Goal: Information Seeking & Learning: Find specific fact

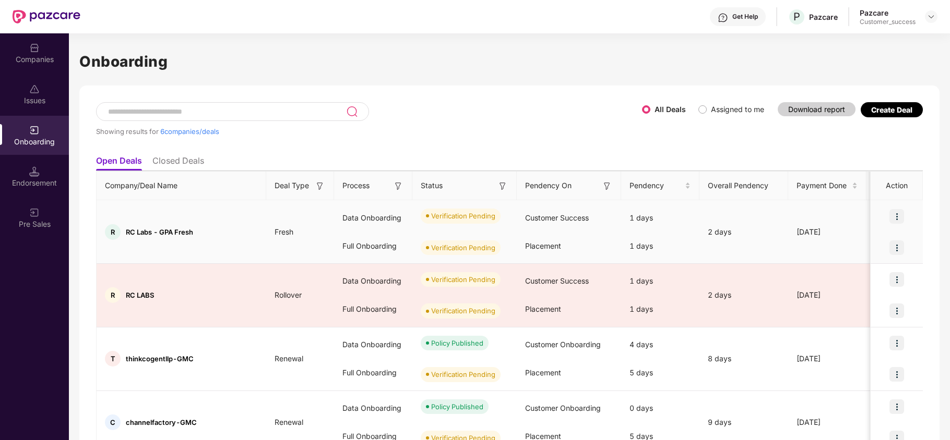
scroll to position [1, 0]
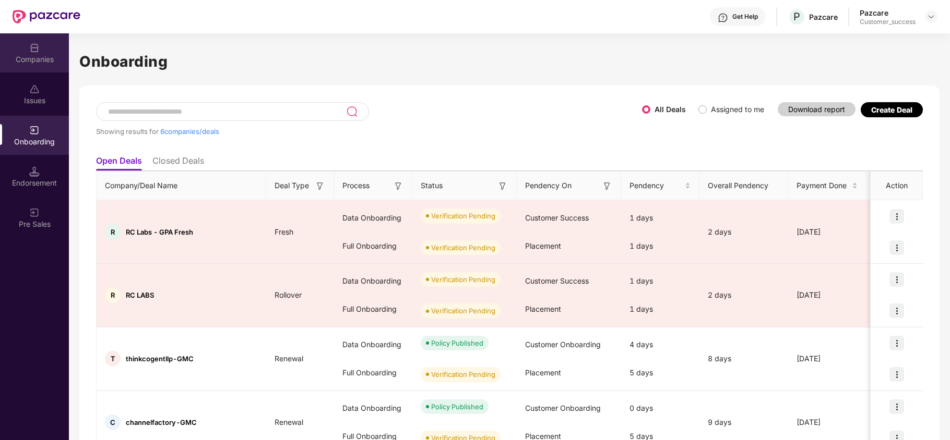
click at [40, 38] on div "Companies" at bounding box center [34, 52] width 69 height 39
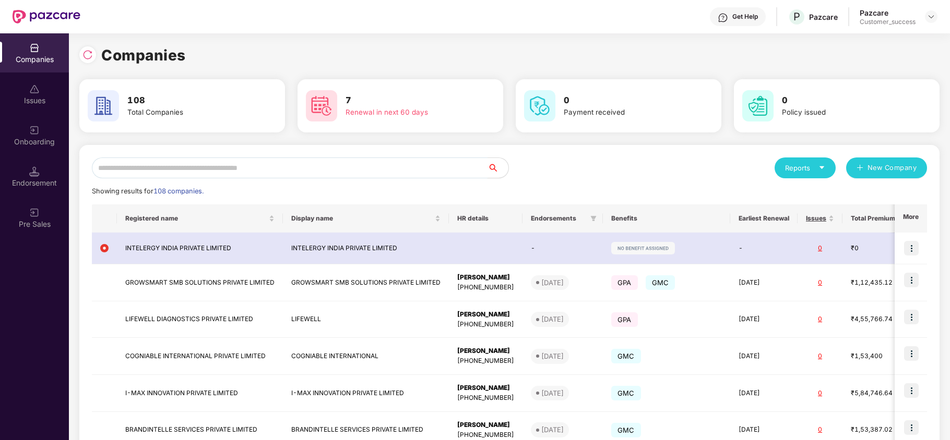
click at [147, 169] on input "text" at bounding box center [289, 168] width 395 height 21
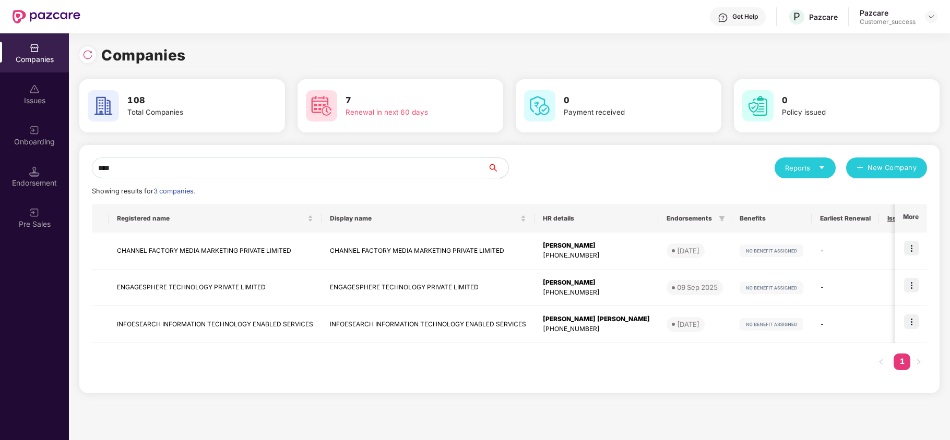
type input "****"
click at [915, 250] on img at bounding box center [911, 248] width 15 height 15
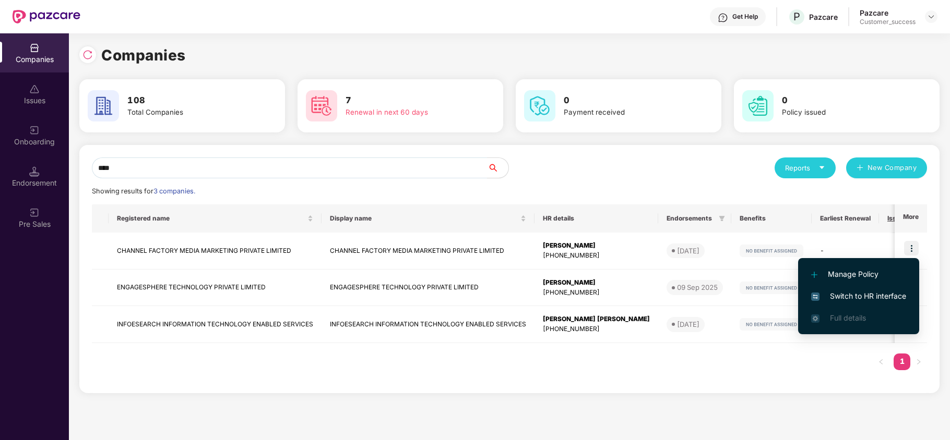
click at [874, 292] on span "Switch to HR interface" at bounding box center [858, 296] width 95 height 11
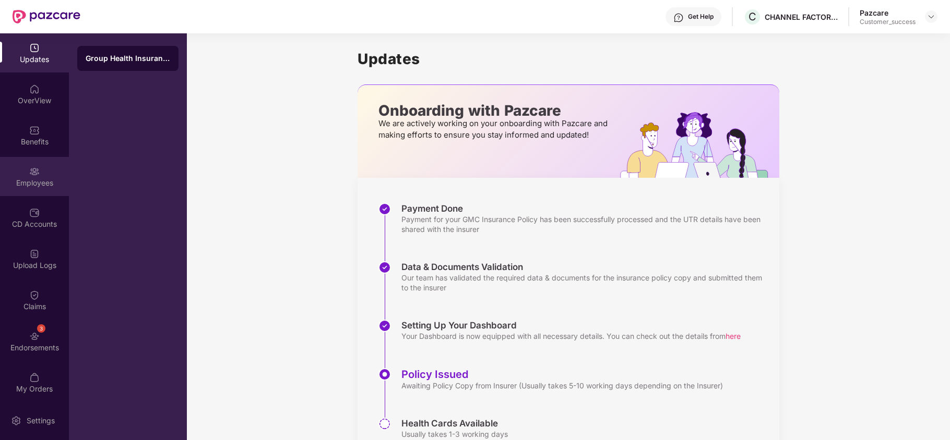
click at [35, 167] on img at bounding box center [34, 171] width 10 height 10
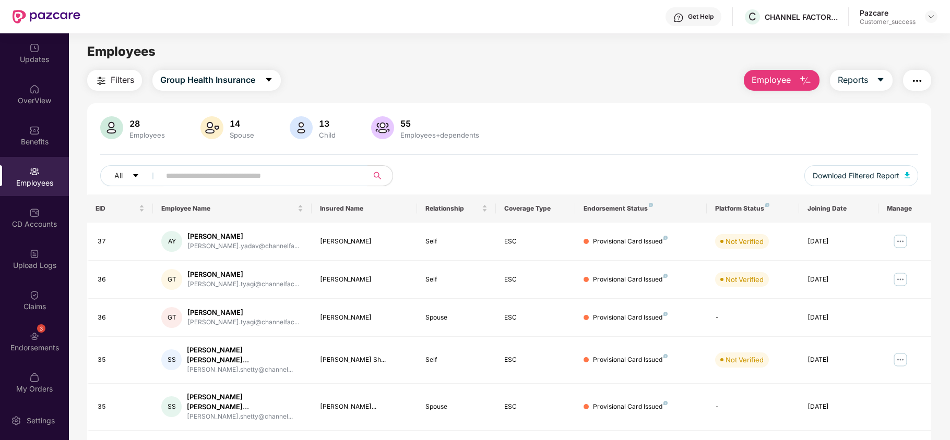
click at [250, 176] on input "text" at bounding box center [259, 176] width 187 height 16
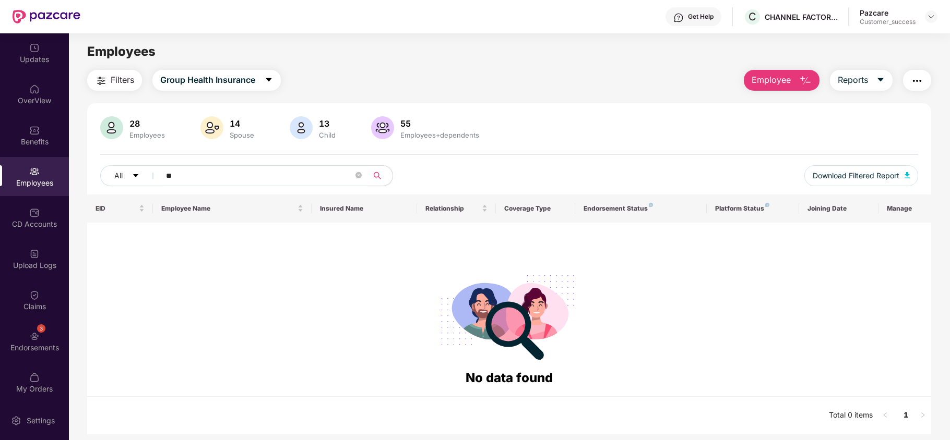
type input "**"
click at [206, 78] on span "Group Health Insurance" at bounding box center [207, 80] width 95 height 13
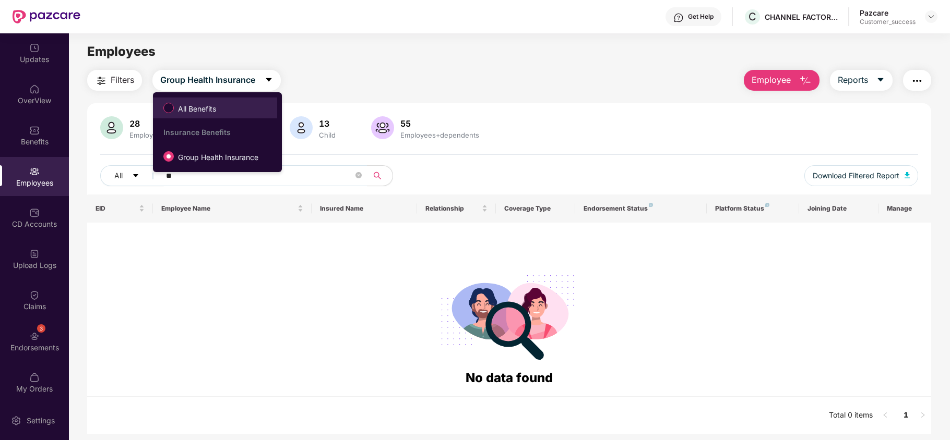
click at [195, 98] on li "All Benefits" at bounding box center [215, 108] width 124 height 21
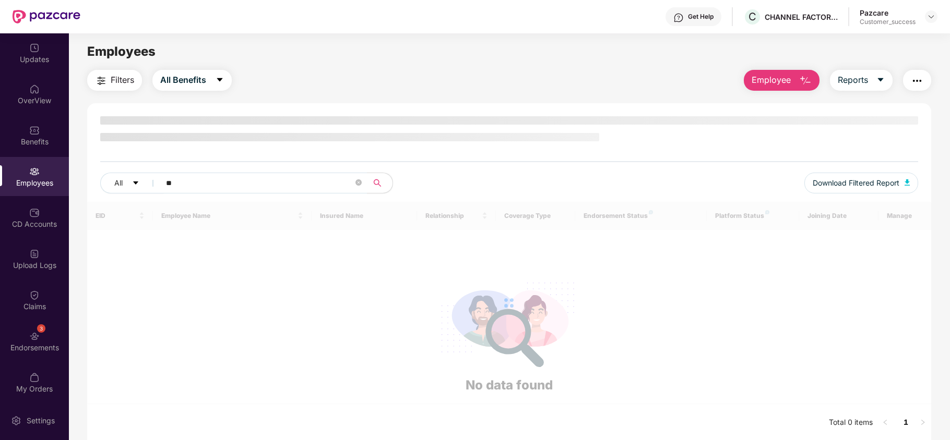
click at [195, 98] on div "Filters All Benefits Employee Reports All ** Download Filtered Report EID Emplo…" at bounding box center [509, 256] width 844 height 372
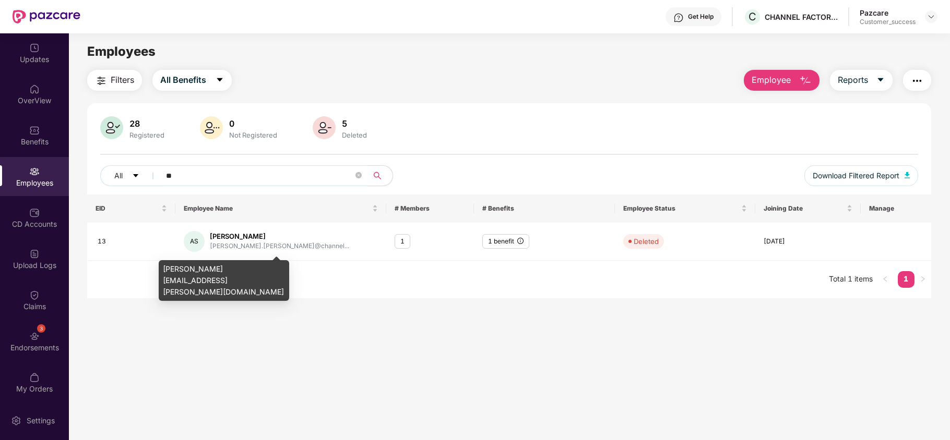
click at [222, 270] on div "avnesh.salunke@channelfactory.com" at bounding box center [224, 280] width 130 height 41
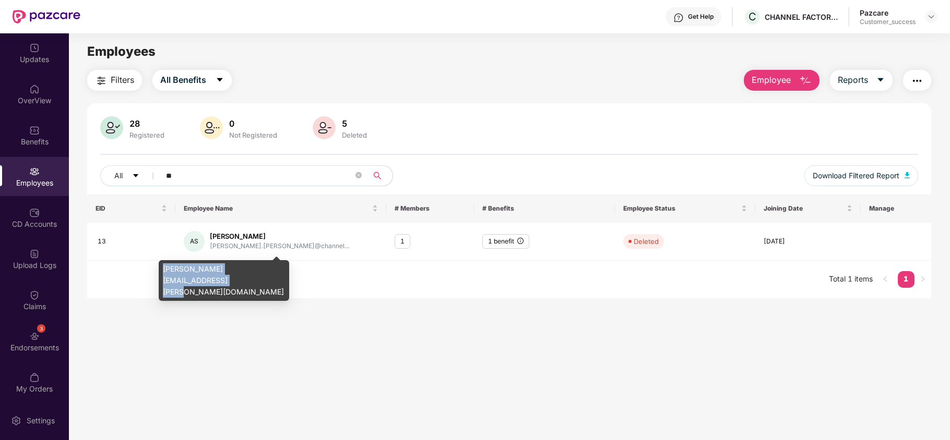
copy div "avnesh.salunke@channelfactory.com"
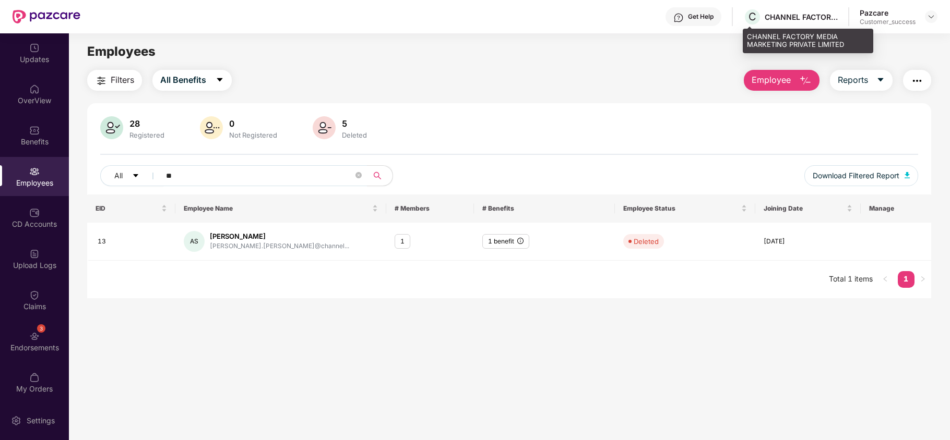
click at [748, 40] on div "CHANNEL FACTORY MEDIA MARKETING PRIVATE LIMITED" at bounding box center [807, 41] width 130 height 25
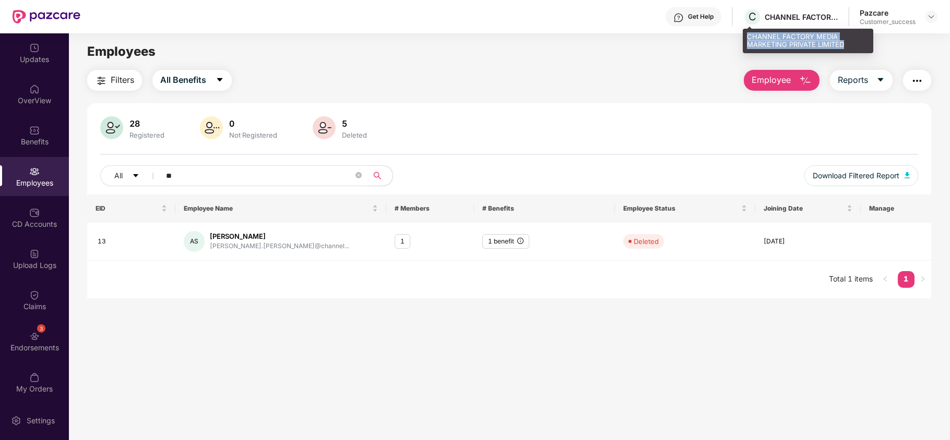
copy div "CHANNEL FACTORY MEDIA MARKETING PRIVATE LIMITED"
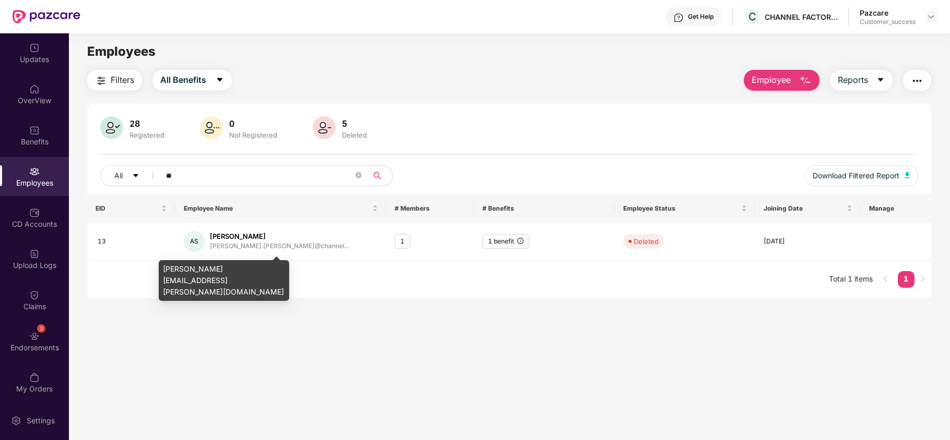
click at [224, 272] on div "avnesh.salunke@channelfactory.com" at bounding box center [224, 280] width 130 height 41
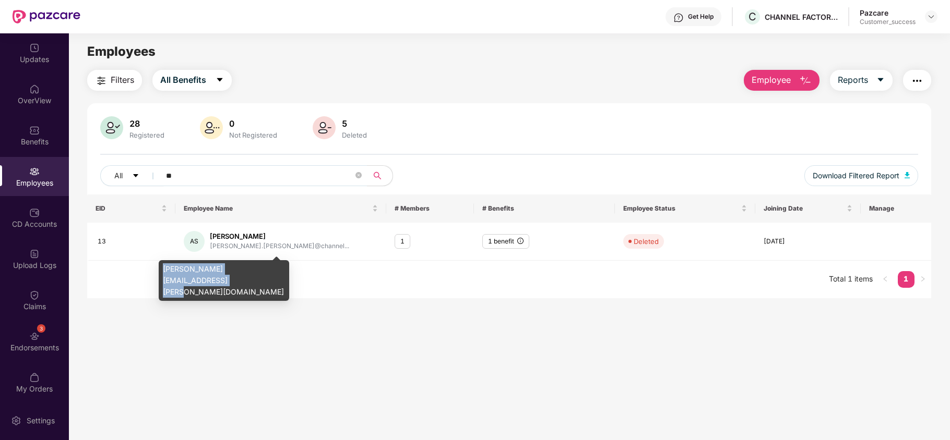
copy div "avnesh.salunke@channelfactory.com"
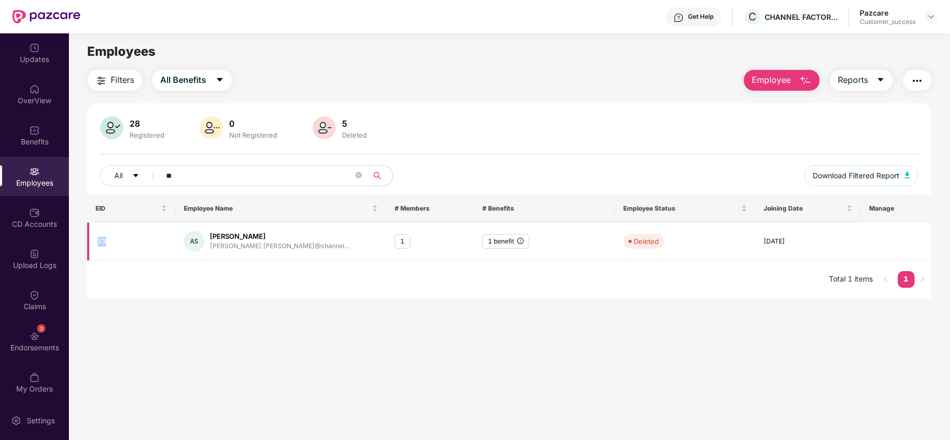
copy div "13"
drag, startPoint x: 109, startPoint y: 243, endPoint x: 90, endPoint y: 241, distance: 18.8
click at [90, 241] on td "13" at bounding box center [131, 242] width 88 height 38
copy div "Avnesh Salunke"
drag, startPoint x: 209, startPoint y: 235, endPoint x: 262, endPoint y: 232, distance: 52.8
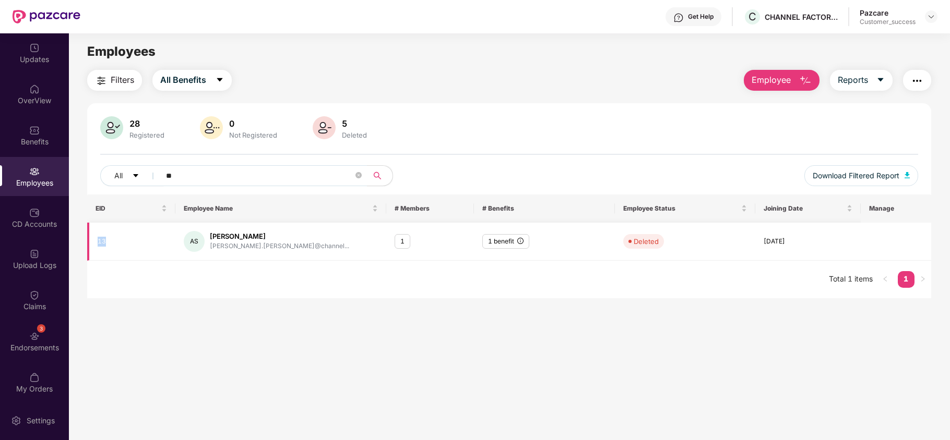
click at [262, 232] on div "Avnesh Salunke" at bounding box center [279, 237] width 139 height 10
